Goal: Transaction & Acquisition: Purchase product/service

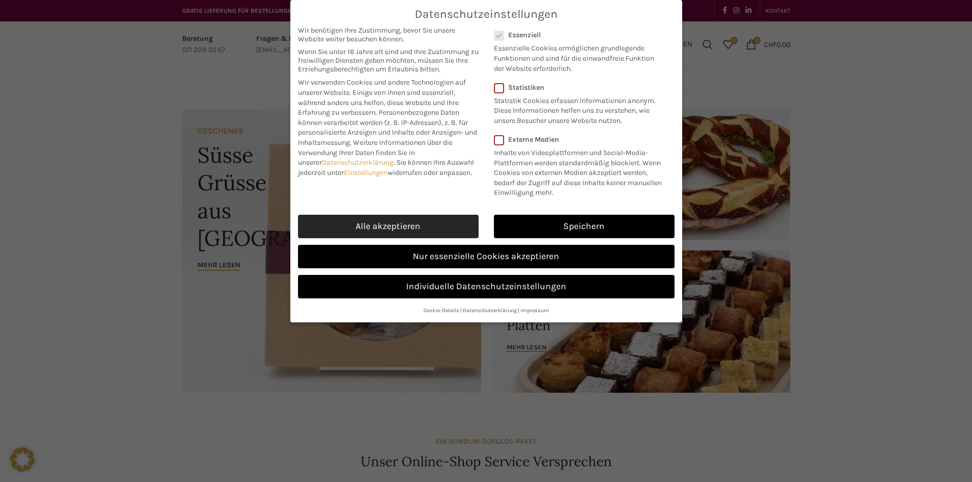
click at [402, 222] on link "Alle akzeptieren" at bounding box center [388, 226] width 181 height 23
checkbox input "true"
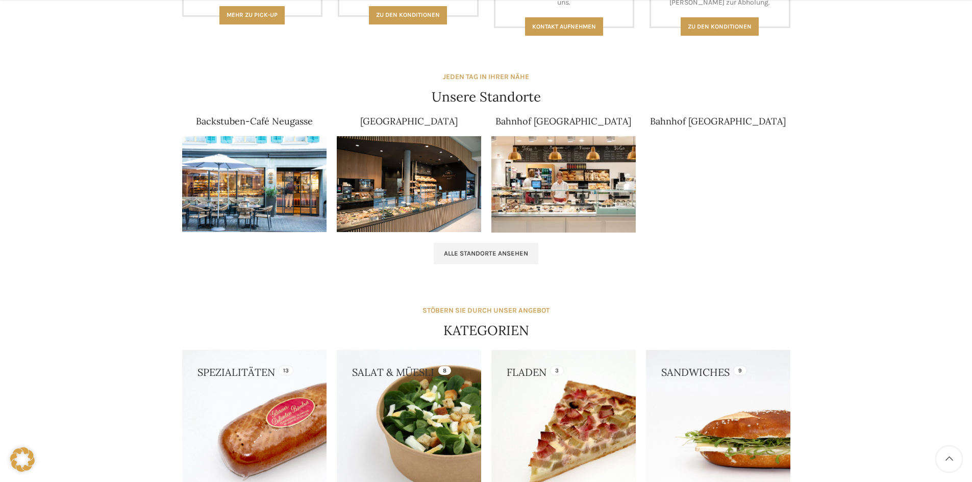
scroll to position [612, 0]
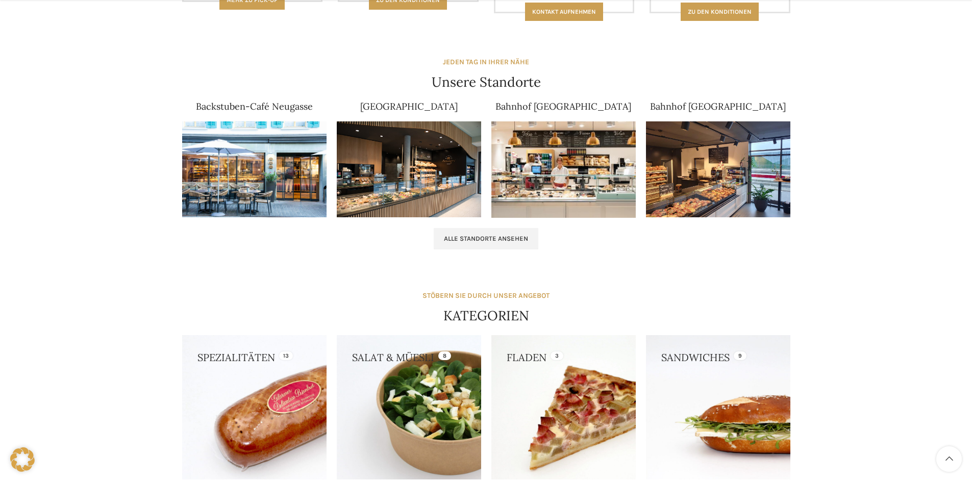
click at [235, 398] on link at bounding box center [254, 407] width 144 height 144
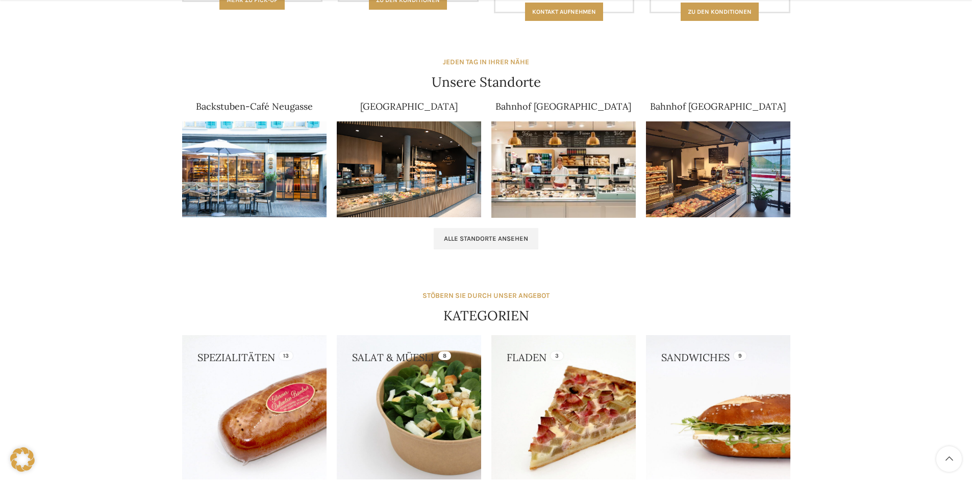
click at [714, 396] on link at bounding box center [718, 407] width 144 height 144
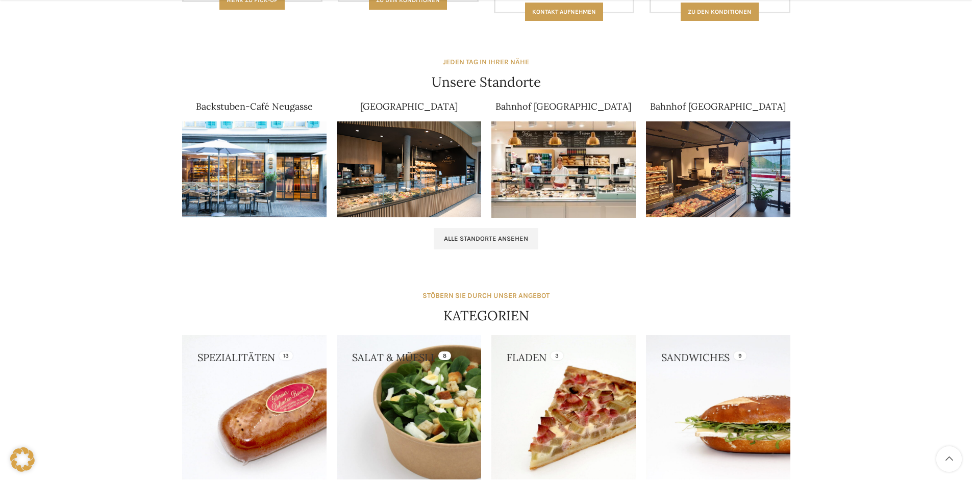
click at [410, 375] on link at bounding box center [409, 407] width 144 height 144
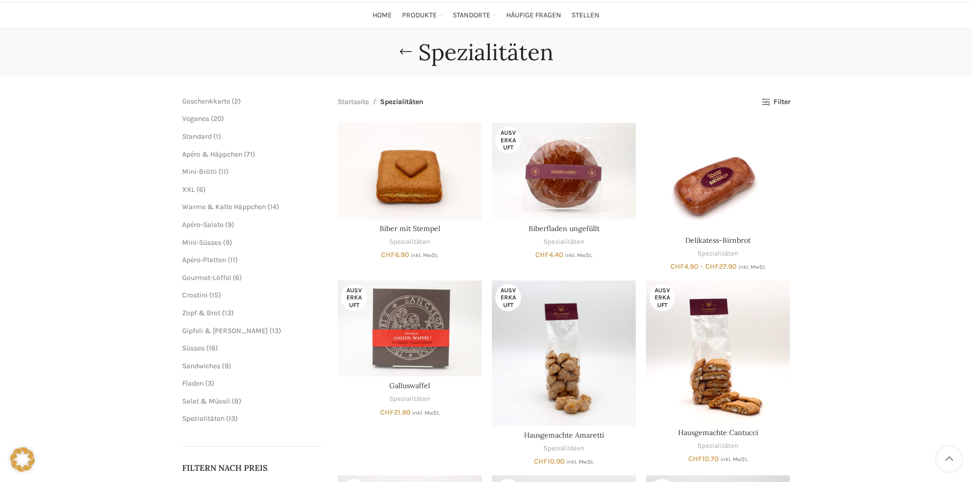
scroll to position [58, 0]
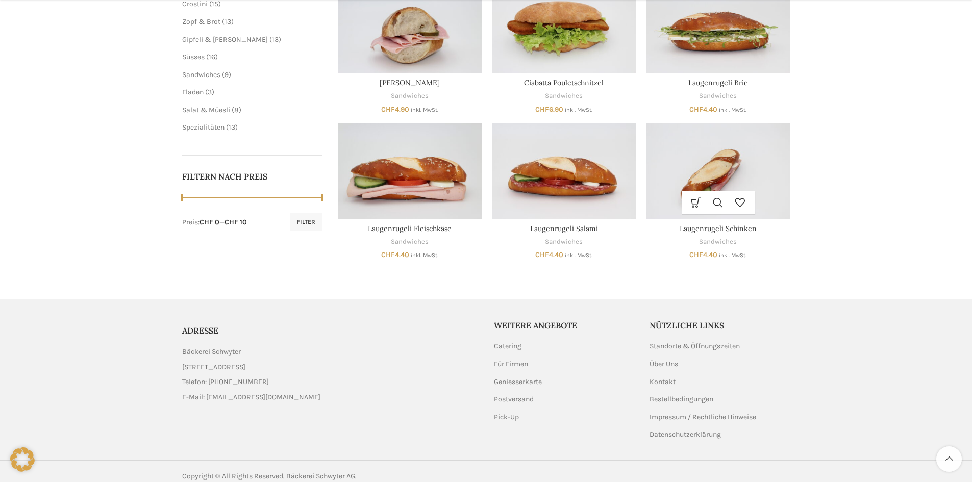
scroll to position [357, 0]
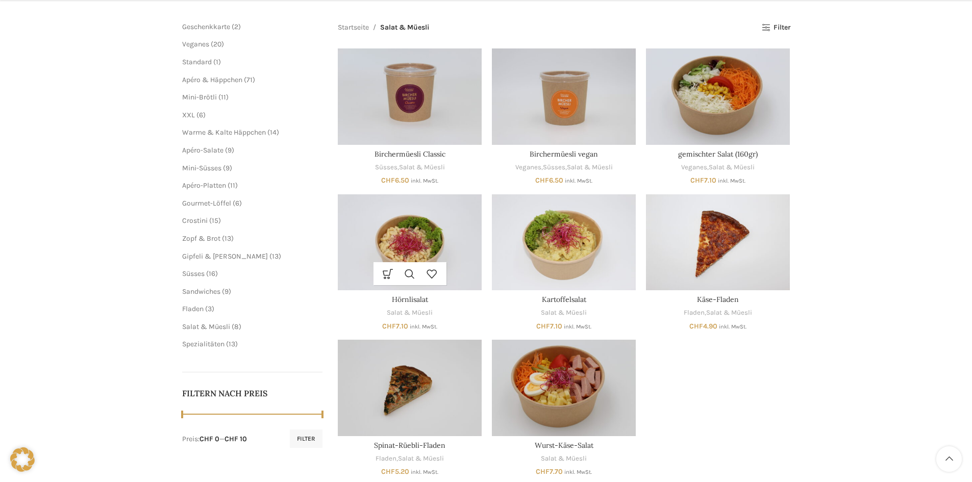
scroll to position [153, 0]
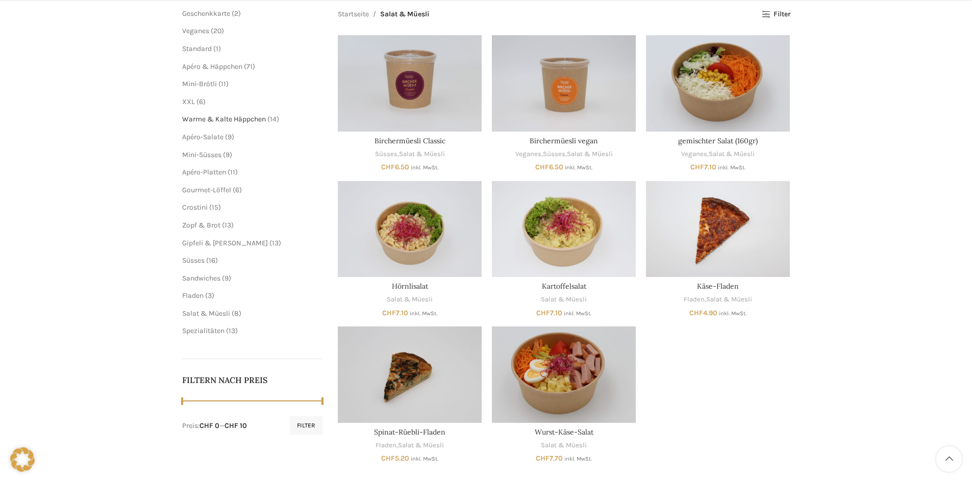
click at [208, 120] on span "Warme & Kalte Häppchen" at bounding box center [224, 119] width 84 height 9
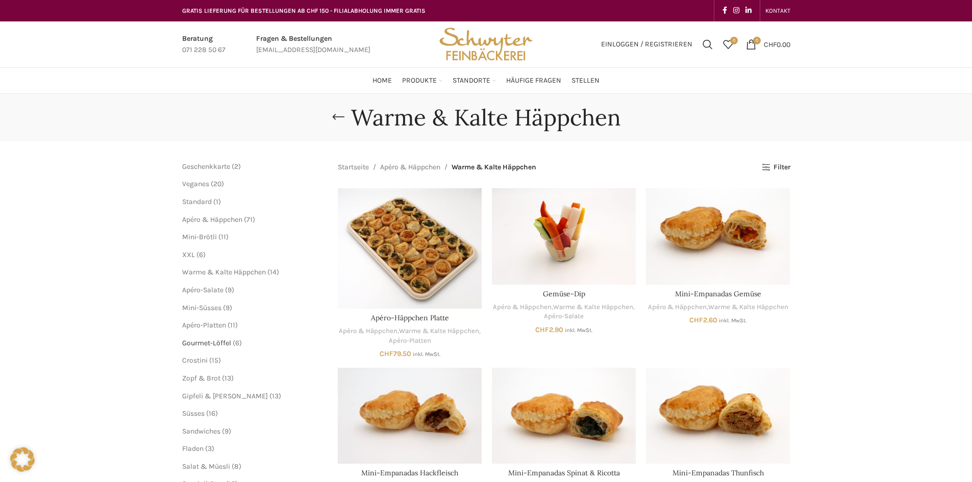
click at [206, 344] on span "Gourmet-Löffel" at bounding box center [206, 343] width 49 height 9
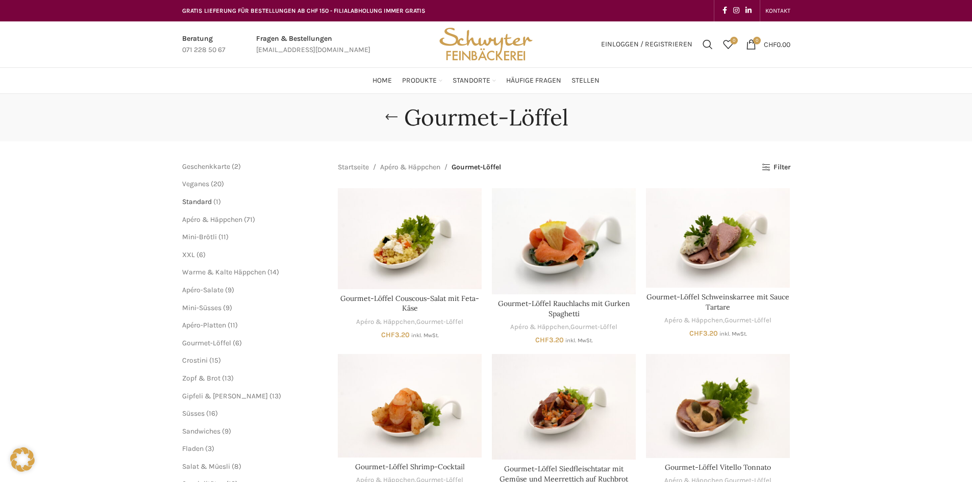
click at [200, 201] on span "Standard" at bounding box center [197, 201] width 30 height 9
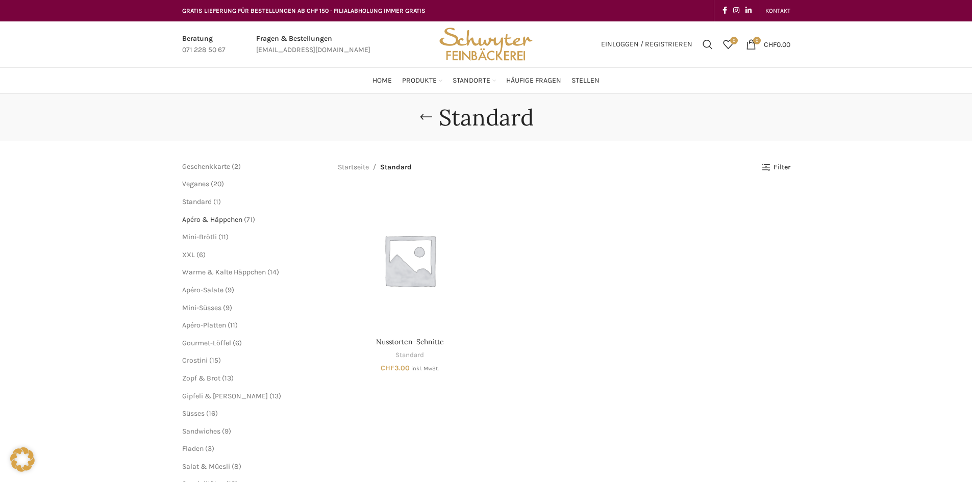
click at [210, 219] on span "Apéro & Häppchen" at bounding box center [212, 219] width 60 height 9
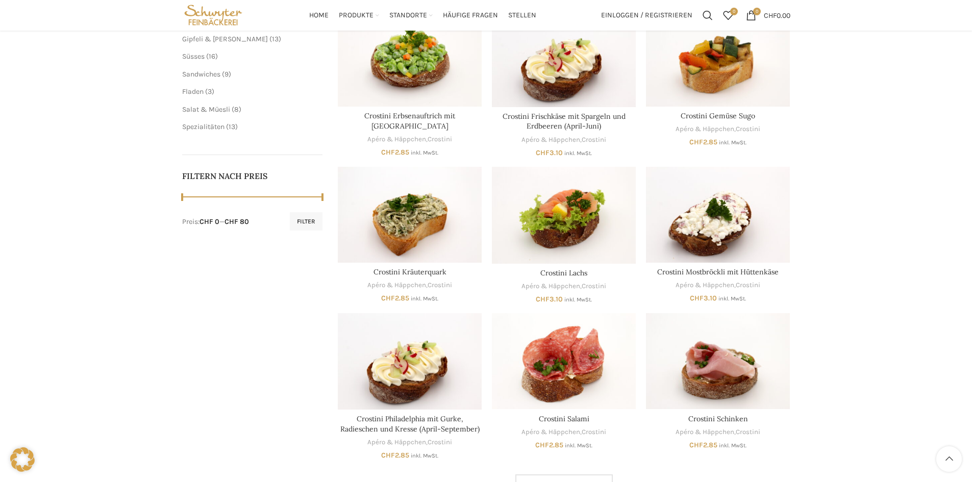
scroll to position [153, 0]
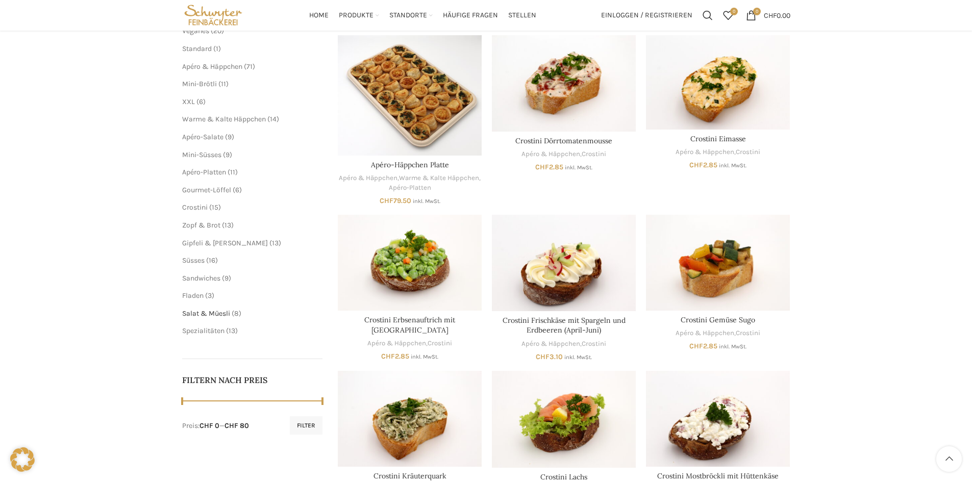
click at [200, 314] on span "Salat & Müesli" at bounding box center [206, 313] width 48 height 9
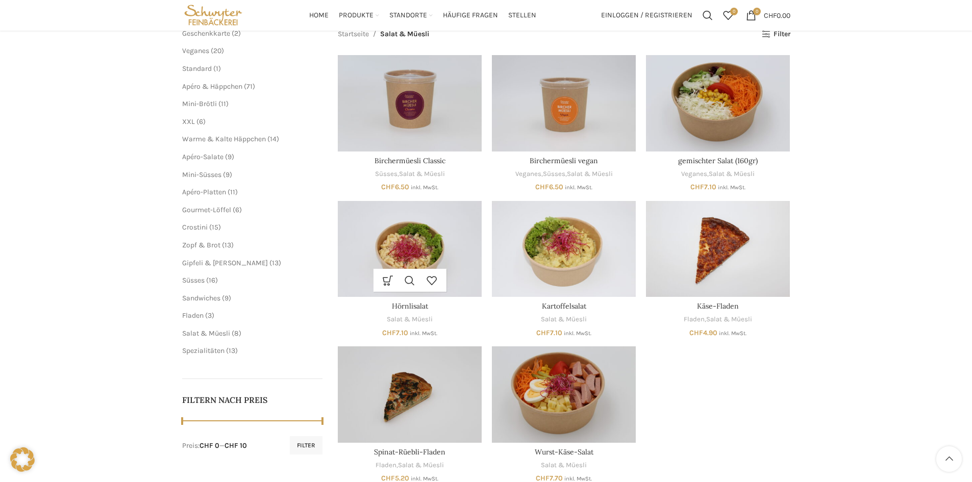
scroll to position [102, 0]
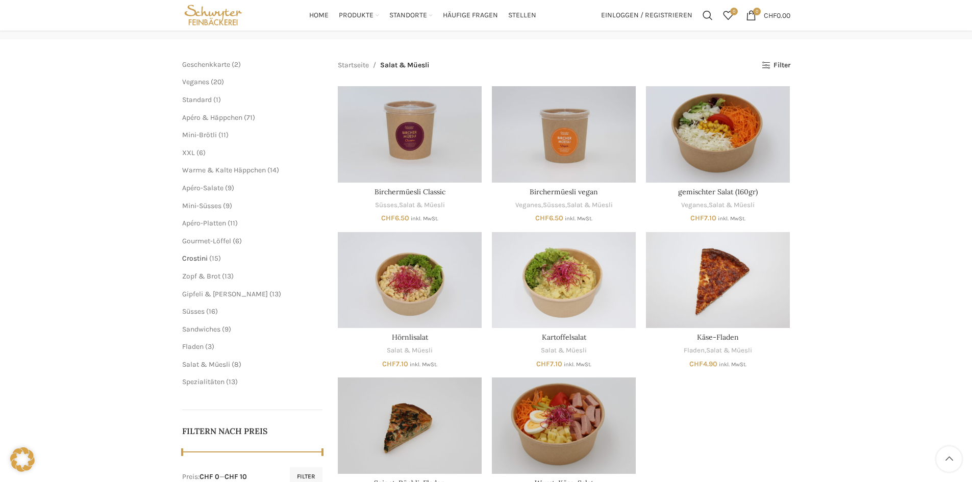
click at [201, 260] on span "Crostini" at bounding box center [195, 258] width 26 height 9
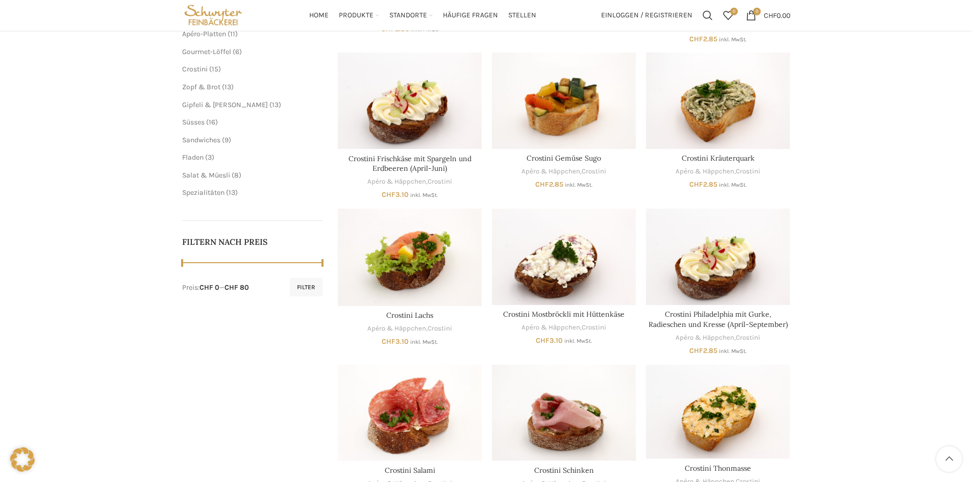
scroll to position [204, 0]
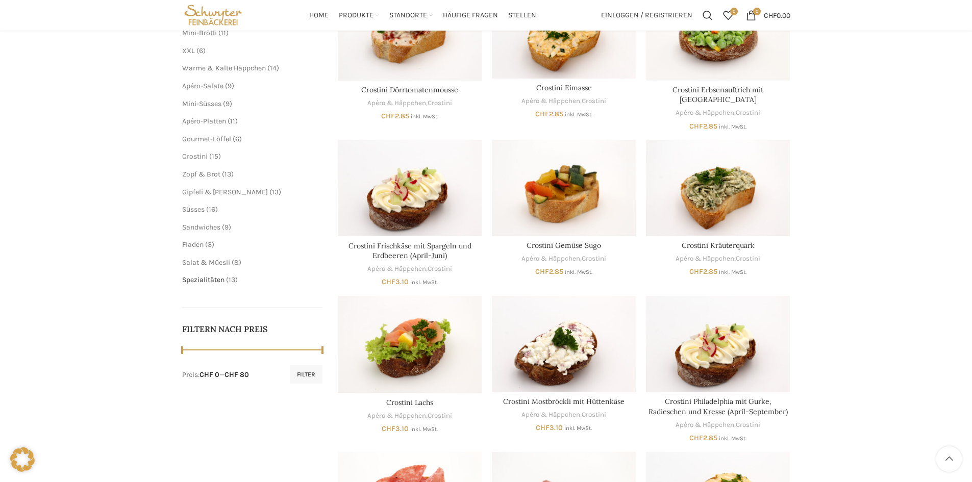
click at [210, 278] on span "Spezialitäten" at bounding box center [203, 279] width 42 height 9
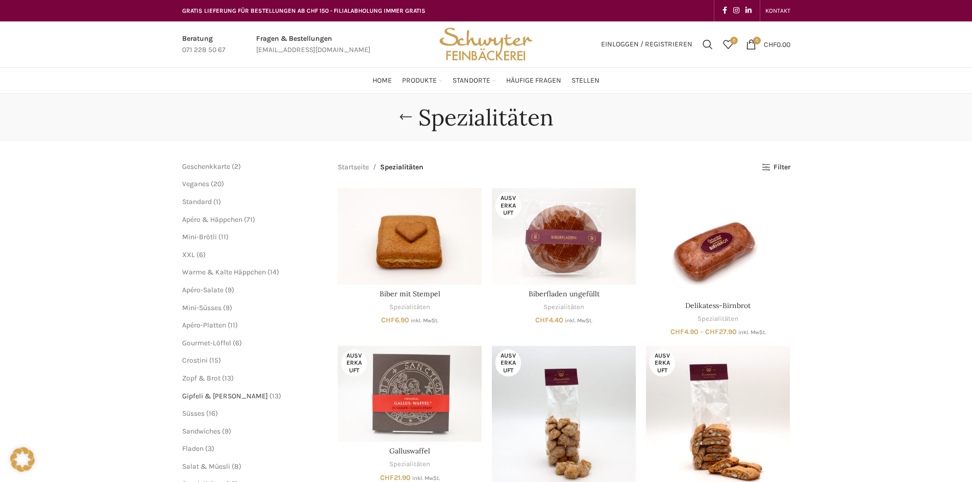
click at [212, 395] on span "Gipfeli & [PERSON_NAME]" at bounding box center [225, 396] width 86 height 9
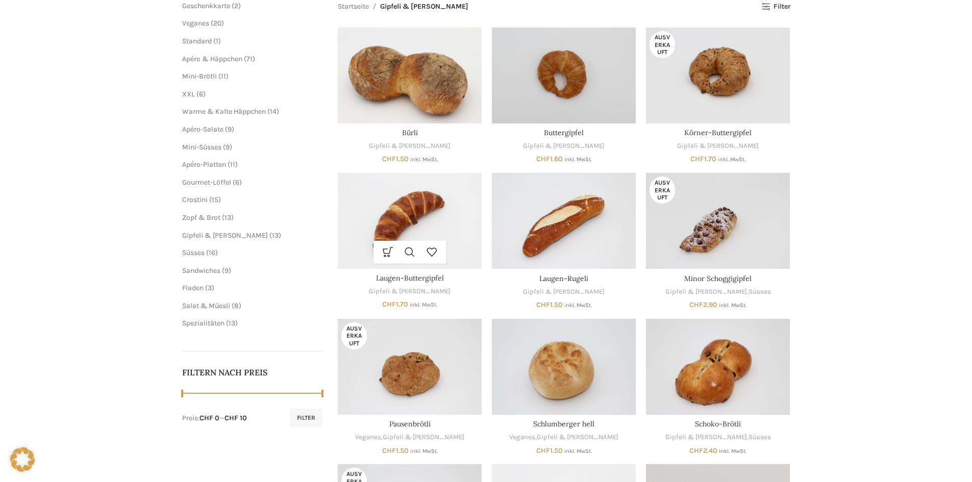
scroll to position [39, 0]
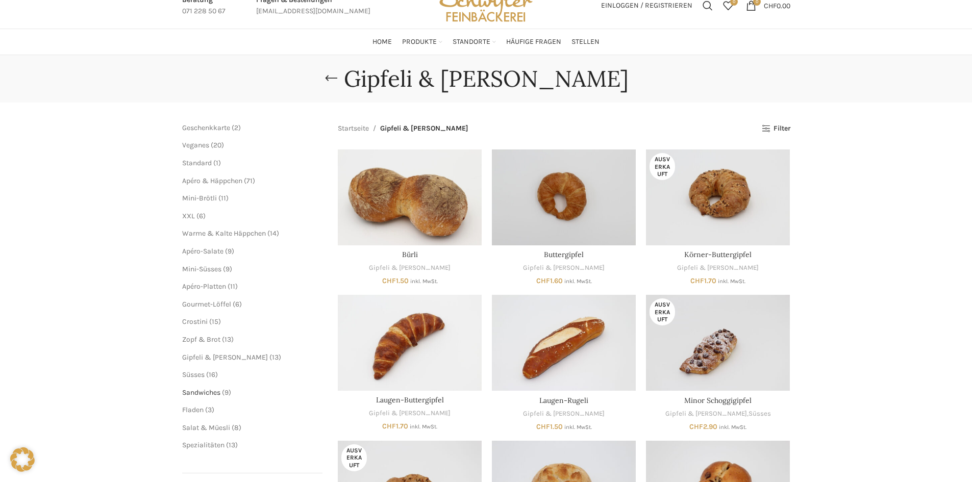
click at [212, 394] on span "Sandwiches" at bounding box center [201, 392] width 38 height 9
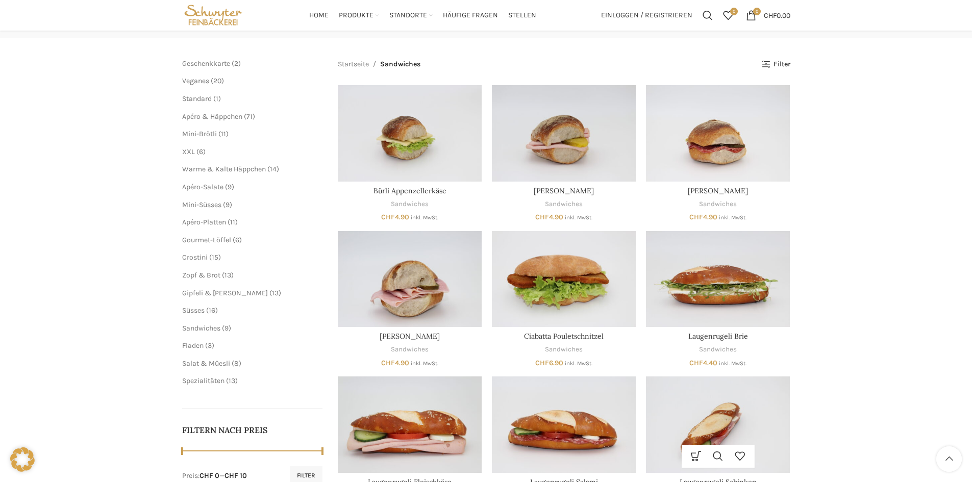
scroll to position [102, 0]
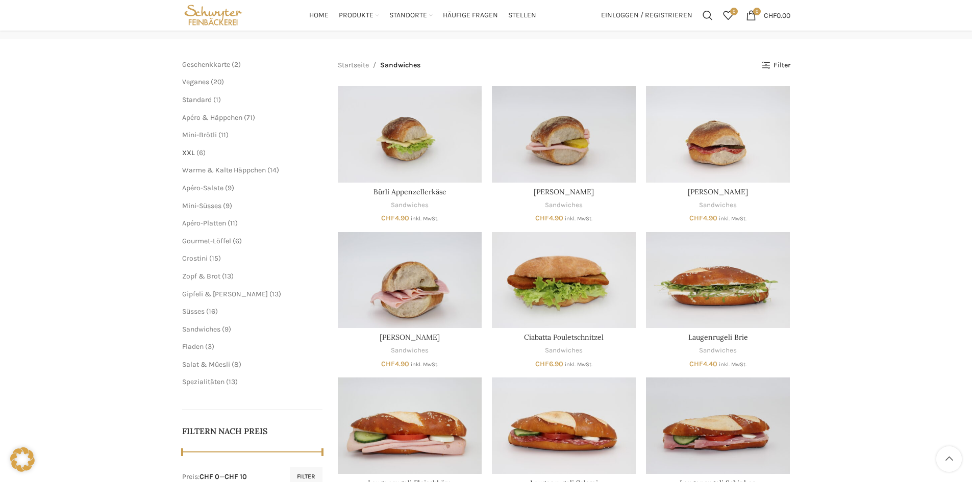
click at [193, 150] on span "XXL" at bounding box center [188, 152] width 13 height 9
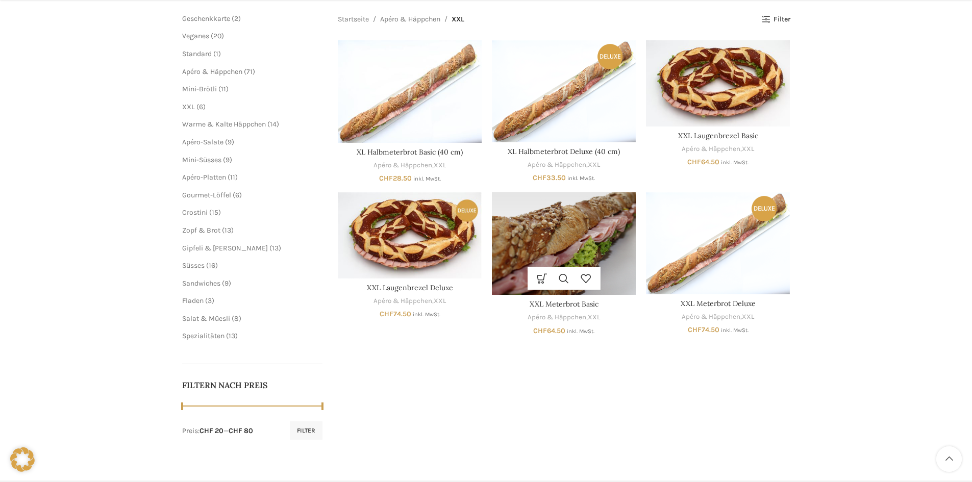
scroll to position [153, 0]
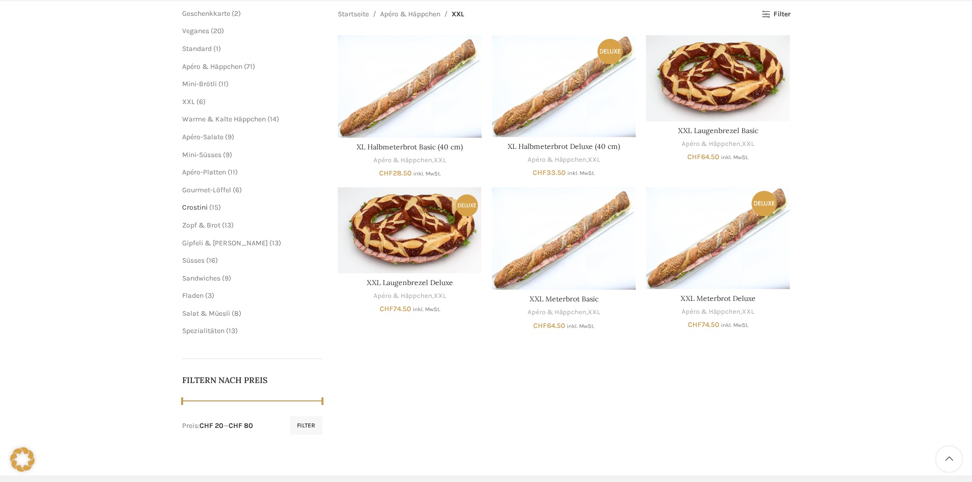
click at [197, 207] on span "Crostini" at bounding box center [195, 207] width 26 height 9
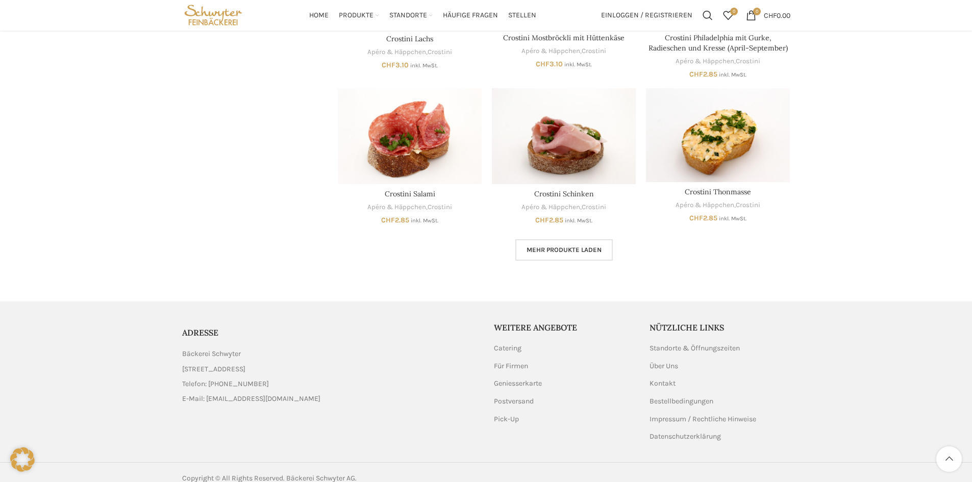
scroll to position [570, 0]
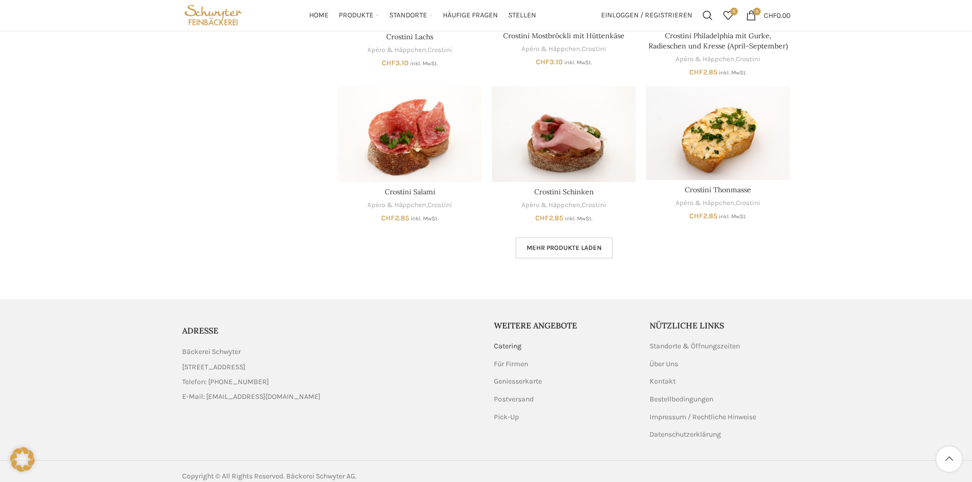
click at [511, 341] on link "Catering" at bounding box center [508, 346] width 29 height 10
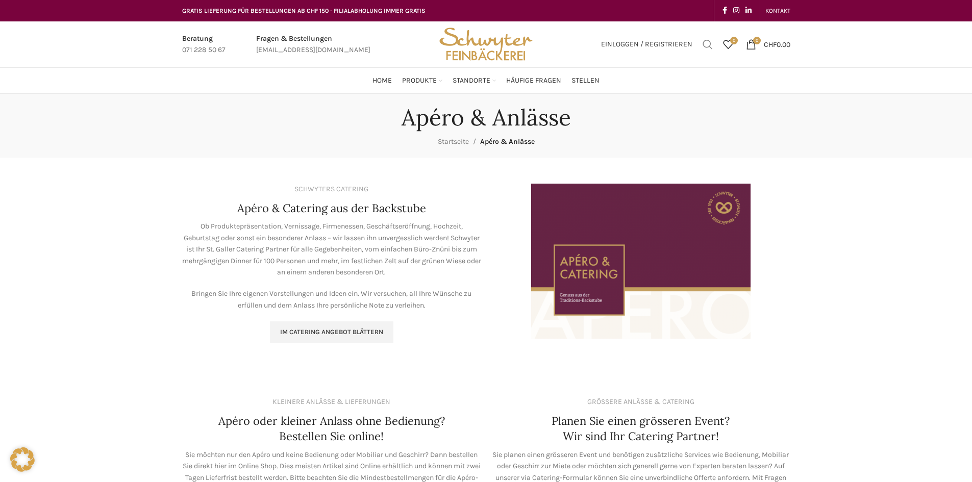
click at [706, 44] on span "Suchen" at bounding box center [707, 44] width 10 height 10
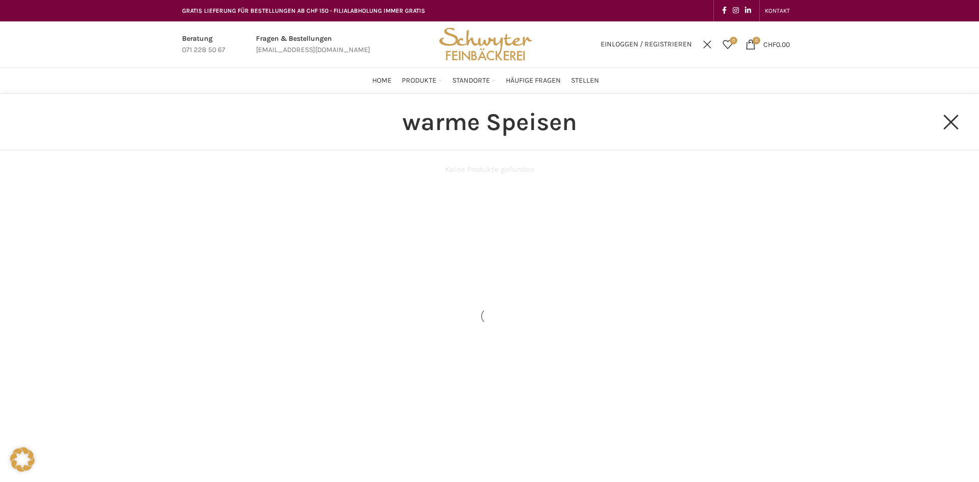
type input "warme Speisen"
click button "Search" at bounding box center [0, 0] width 0 height 0
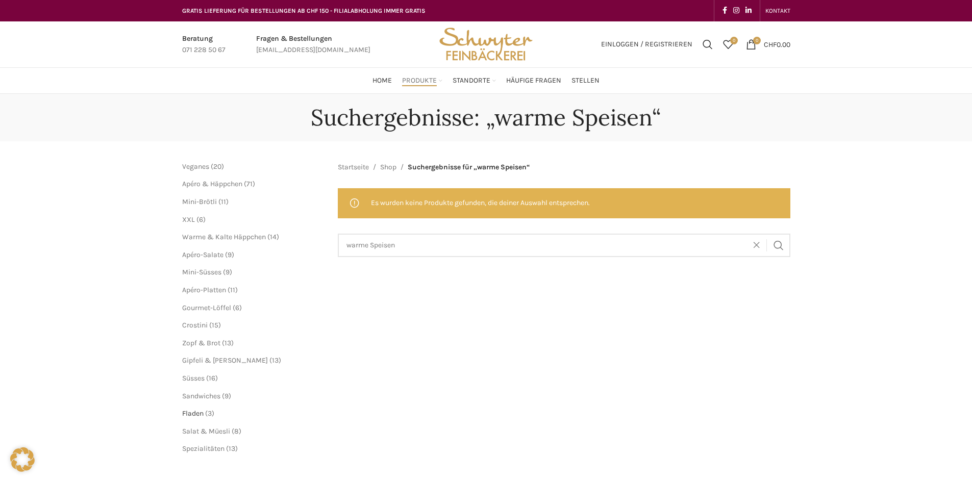
click at [200, 412] on span "Fladen" at bounding box center [192, 413] width 21 height 9
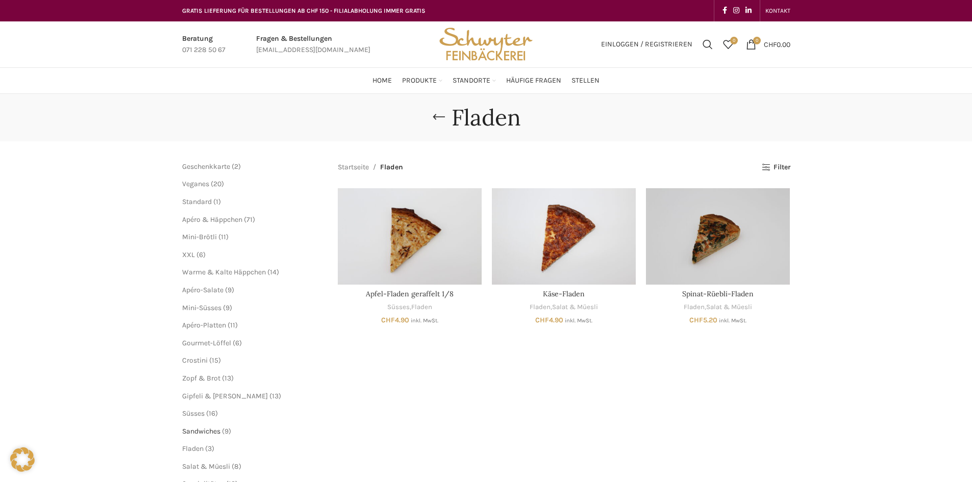
click at [203, 432] on span "Sandwiches" at bounding box center [201, 431] width 38 height 9
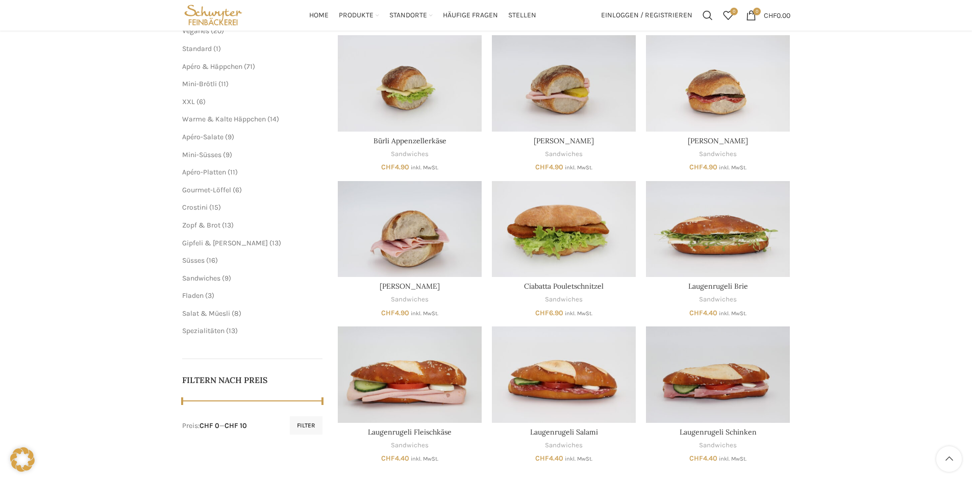
scroll to position [102, 0]
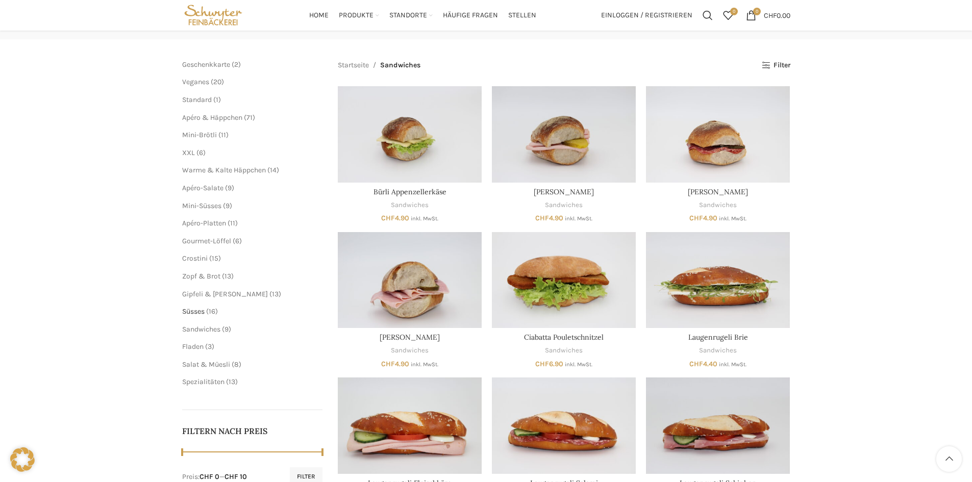
click at [199, 311] on span "Süsses" at bounding box center [193, 311] width 22 height 9
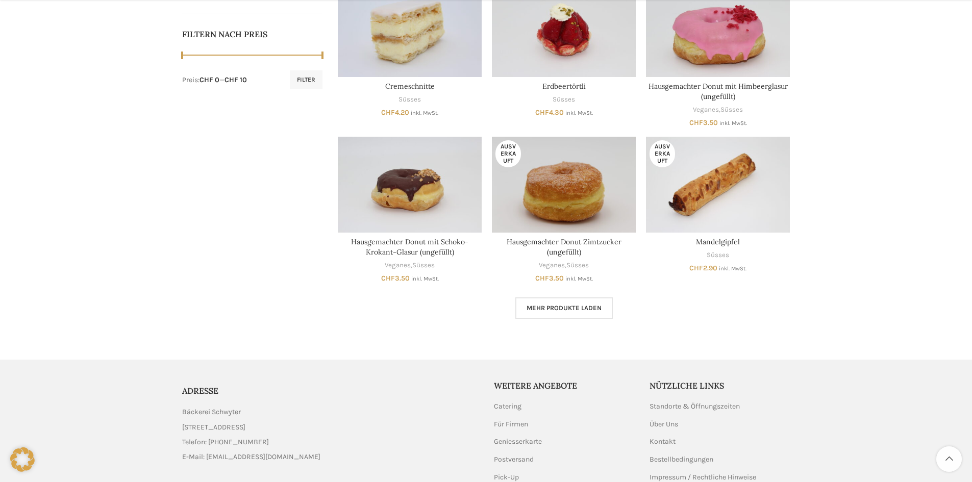
scroll to position [561, 0]
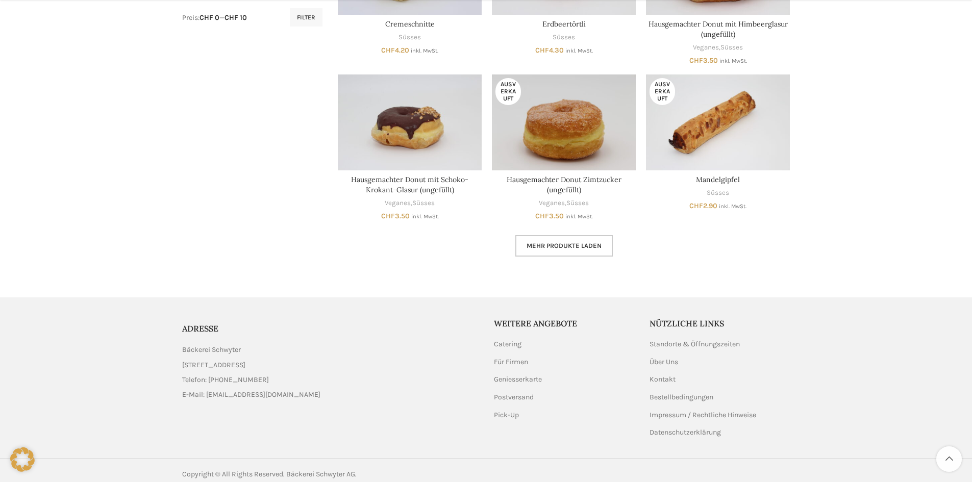
click at [573, 244] on span "Mehr Produkte laden" at bounding box center [563, 246] width 75 height 8
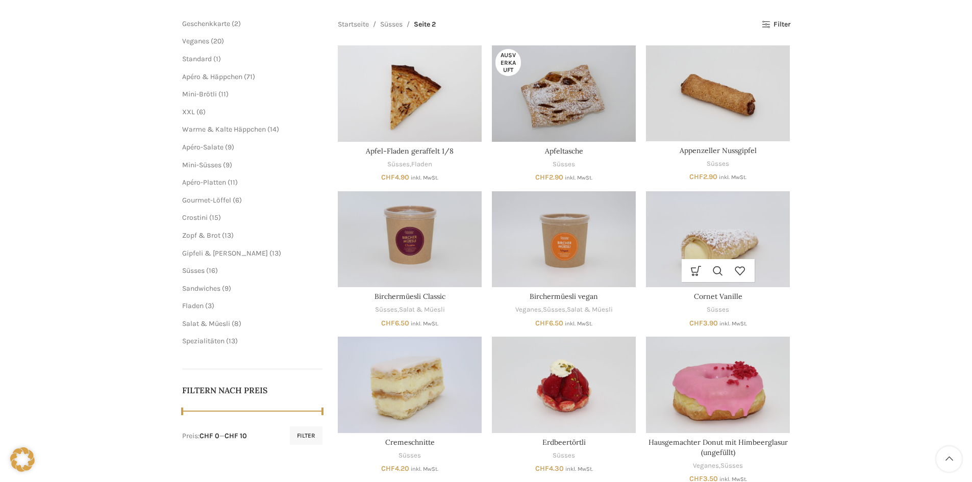
scroll to position [59, 0]
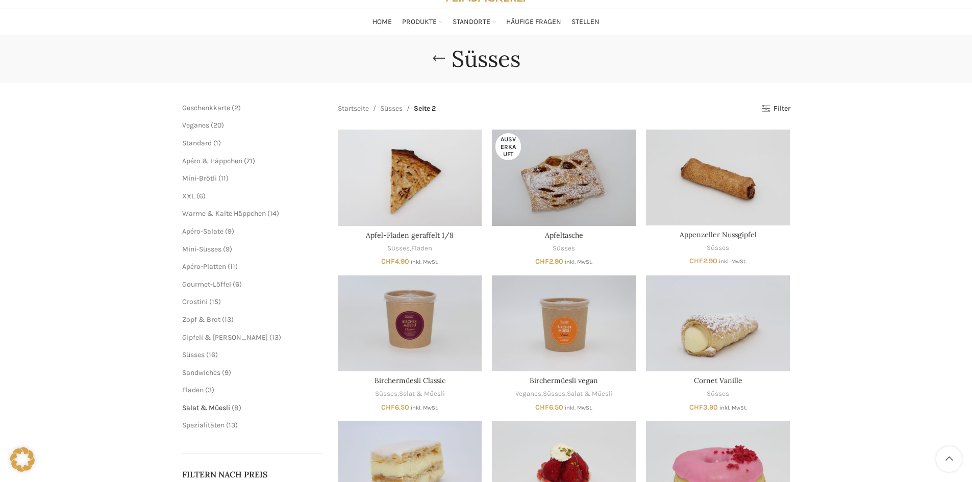
click at [206, 412] on span "Salat & Müesli" at bounding box center [206, 408] width 48 height 9
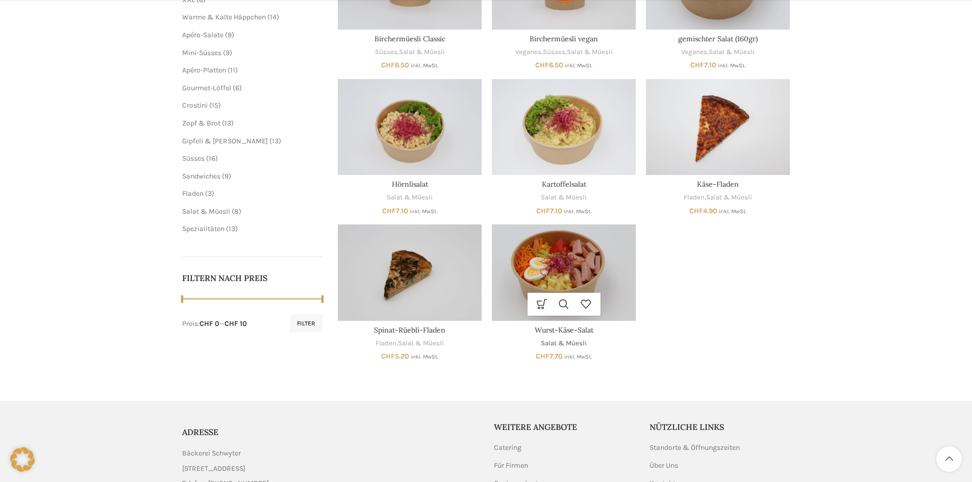
scroll to position [367, 0]
